Goal: Task Accomplishment & Management: Complete application form

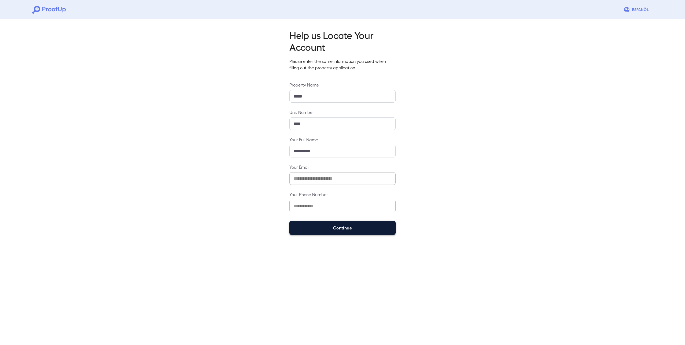
click at [358, 232] on button "Continue" at bounding box center [343, 228] width 106 height 14
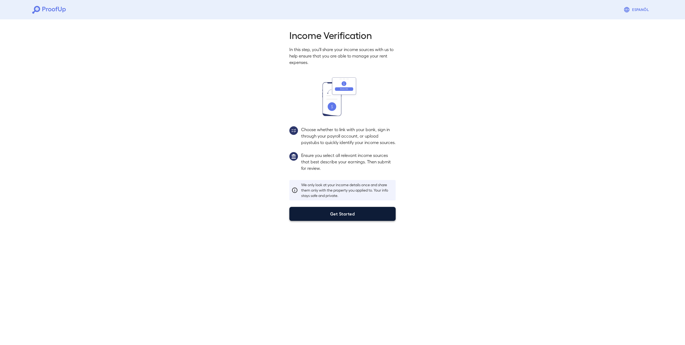
click at [356, 219] on button "Get Started" at bounding box center [343, 214] width 106 height 14
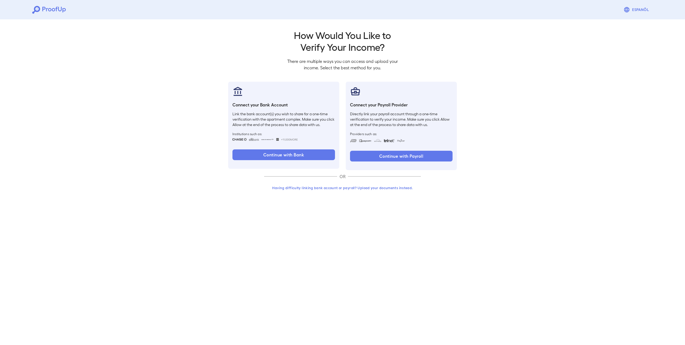
click at [359, 189] on button "Having difficulty linking bank account or payroll? Upload your documents instea…" at bounding box center [342, 188] width 157 height 10
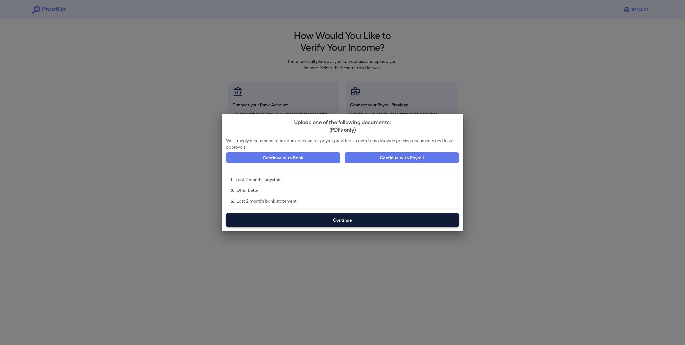
click at [336, 218] on label "Continue" at bounding box center [342, 220] width 233 height 14
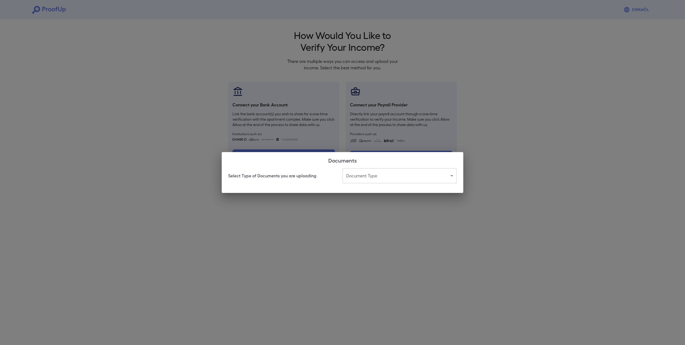
click at [387, 177] on body "Espanõl Go back How Would You Like to Verify Your Income? There are multiple wa…" at bounding box center [342, 102] width 685 height 205
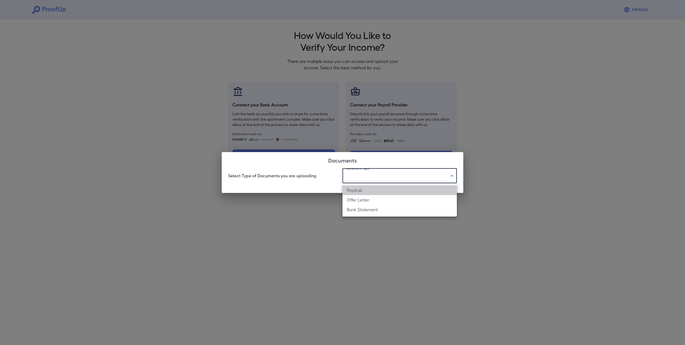
click at [389, 192] on li "Paystub" at bounding box center [400, 190] width 114 height 10
type input "*******"
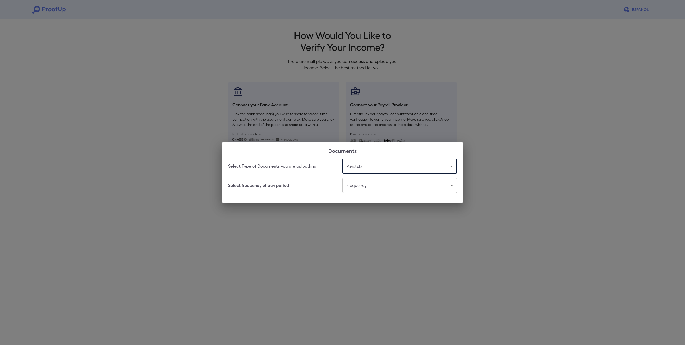
click at [389, 187] on body "Espanõl Go back How Would You Like to Verify Your Income? There are multiple wa…" at bounding box center [342, 102] width 685 height 205
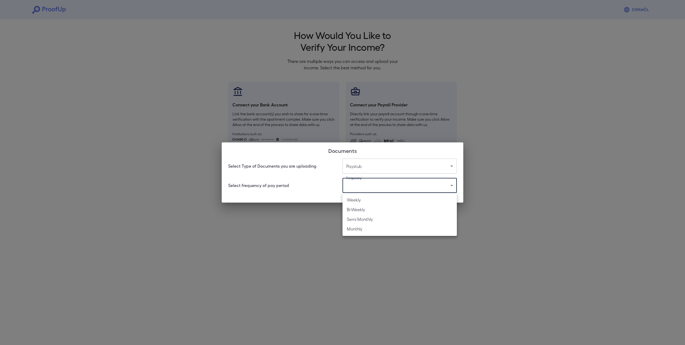
click at [388, 208] on li "Bi-Weekly" at bounding box center [400, 210] width 114 height 10
type input "*********"
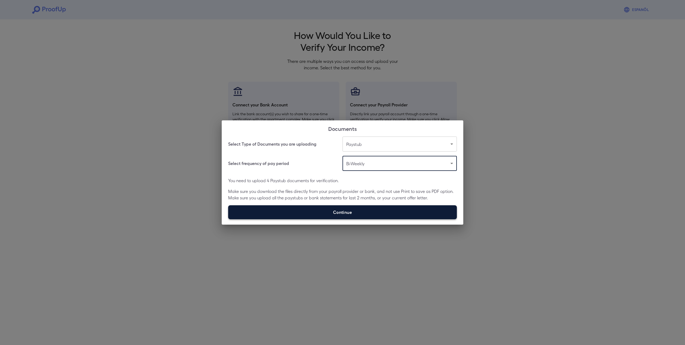
click at [387, 208] on label "Continue" at bounding box center [342, 212] width 229 height 14
click at [229, 219] on input "Continue" at bounding box center [228, 219] width 0 height 0
type input "**********"
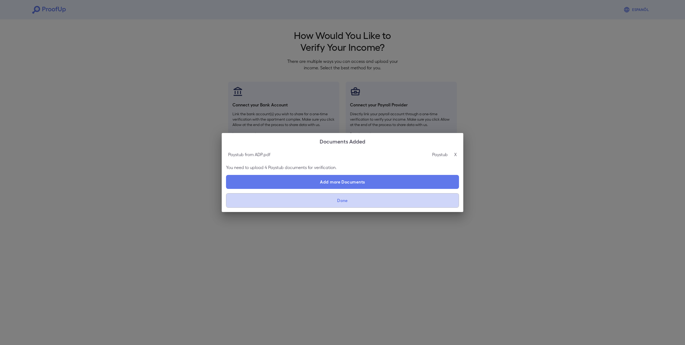
click at [376, 203] on button "Done" at bounding box center [342, 200] width 233 height 15
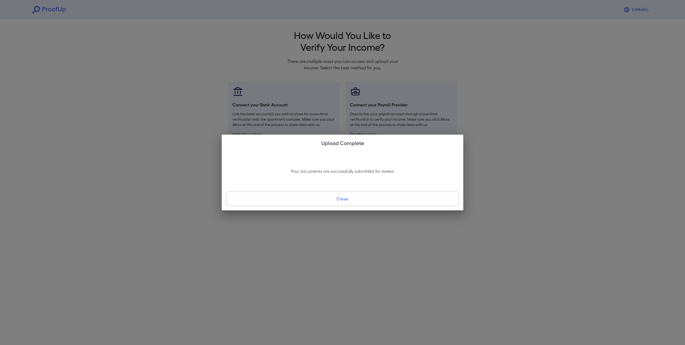
click at [376, 203] on button "Close" at bounding box center [342, 199] width 233 height 15
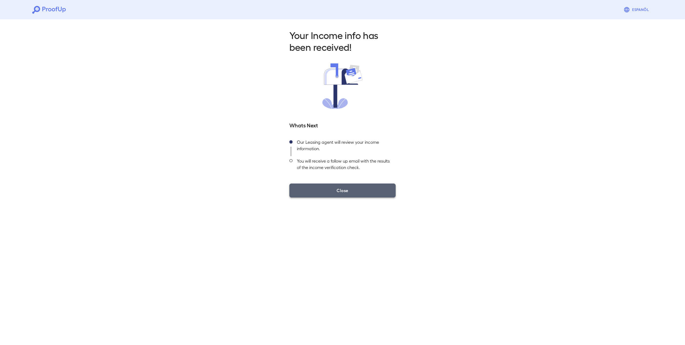
click at [363, 195] on button "Close" at bounding box center [343, 190] width 106 height 14
click at [365, 193] on button "Close" at bounding box center [343, 190] width 106 height 14
